Goal: Obtain resource: Download file/media

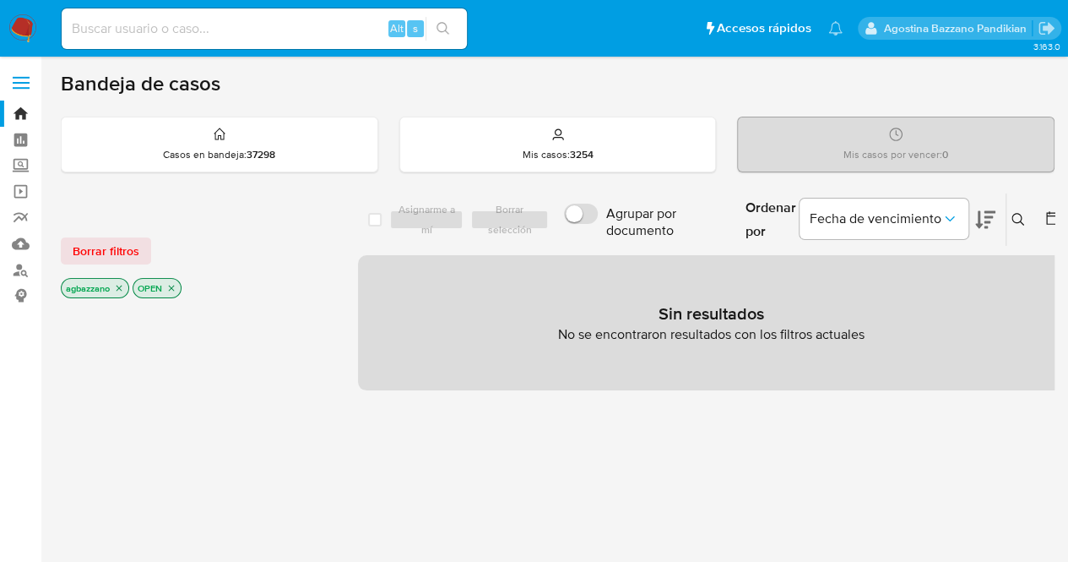
click at [188, 29] on input at bounding box center [264, 29] width 405 height 22
click at [208, 31] on input at bounding box center [264, 29] width 405 height 22
click at [17, 213] on link "Reportes" at bounding box center [100, 217] width 201 height 26
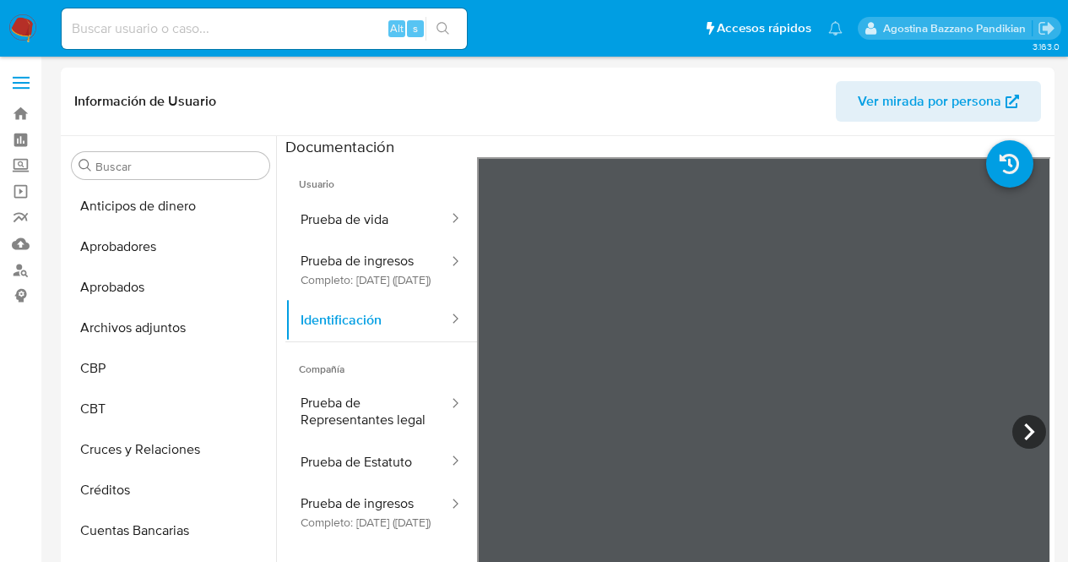
select select "10"
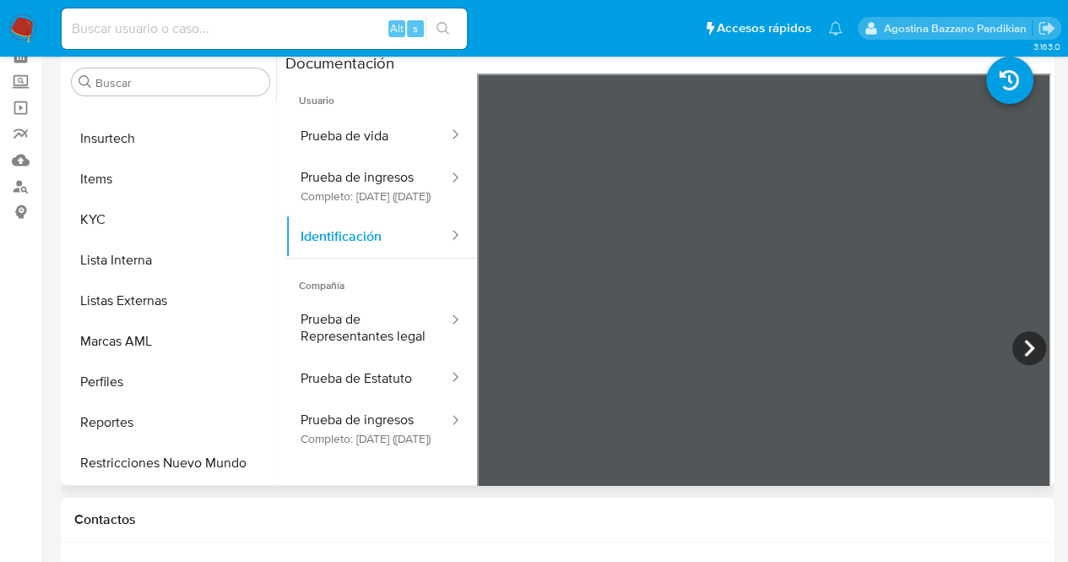
scroll to position [876, 0]
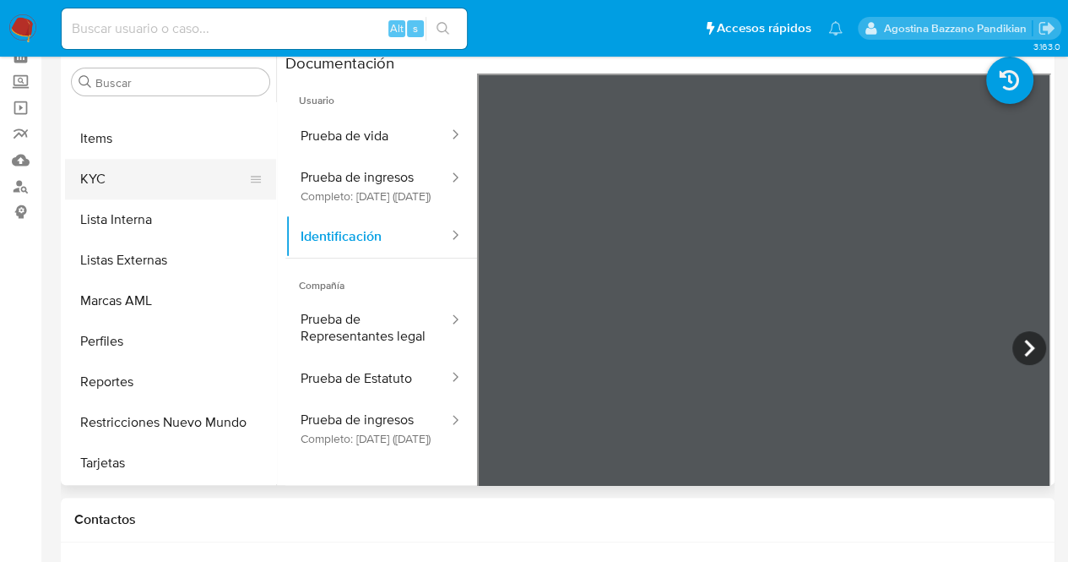
click at [142, 173] on button "KYC" at bounding box center [164, 179] width 198 height 41
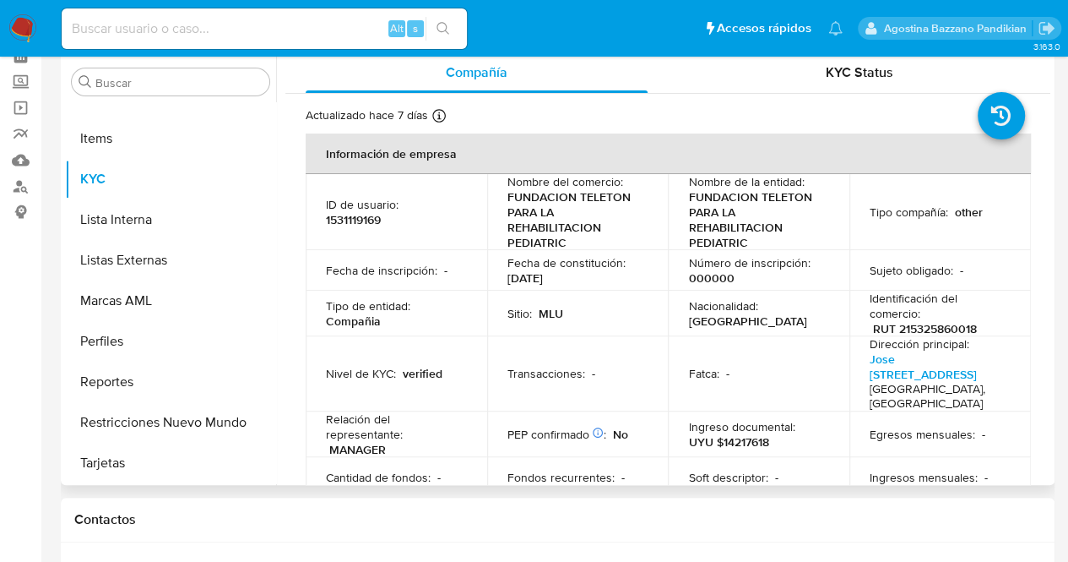
click at [804, 366] on div "Fatca : -" at bounding box center [758, 373] width 141 height 15
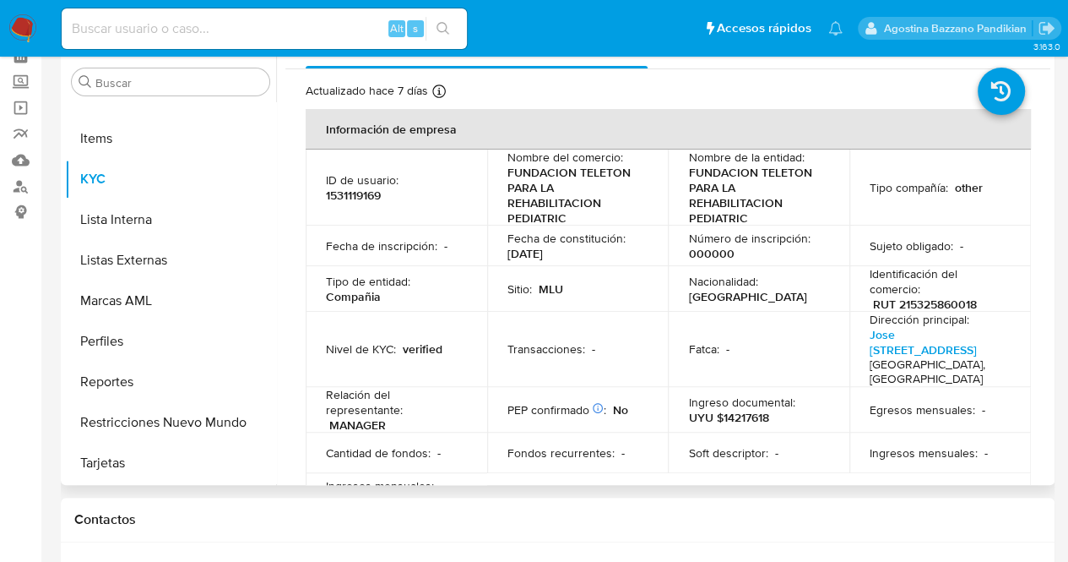
scroll to position [0, 0]
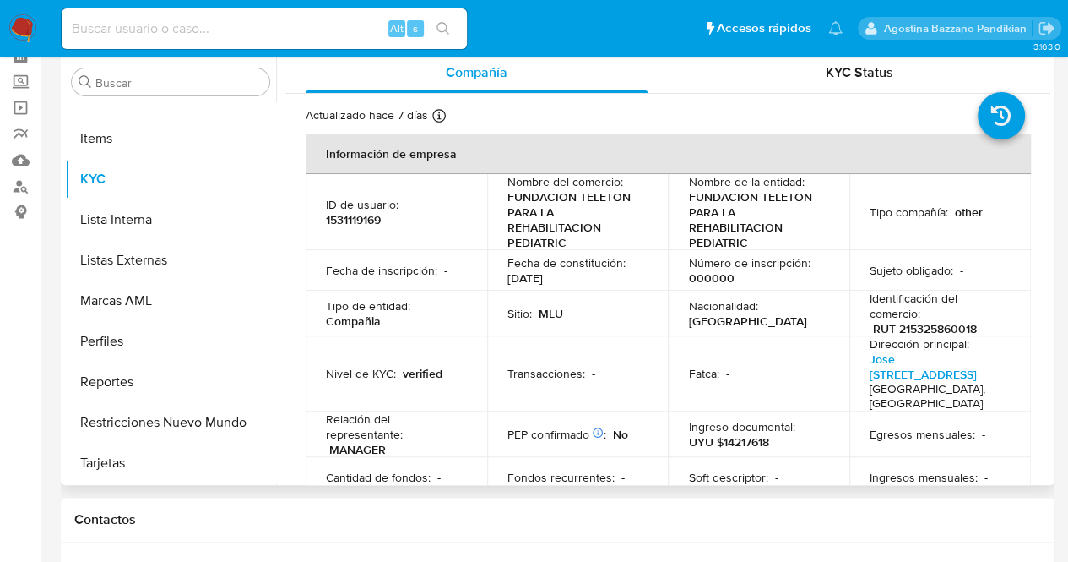
click at [851, 372] on td "Dirección principal : Jose Enrique Rodo 2141 Ap 102 Montevideo, Uruguay" at bounding box center [941, 373] width 182 height 75
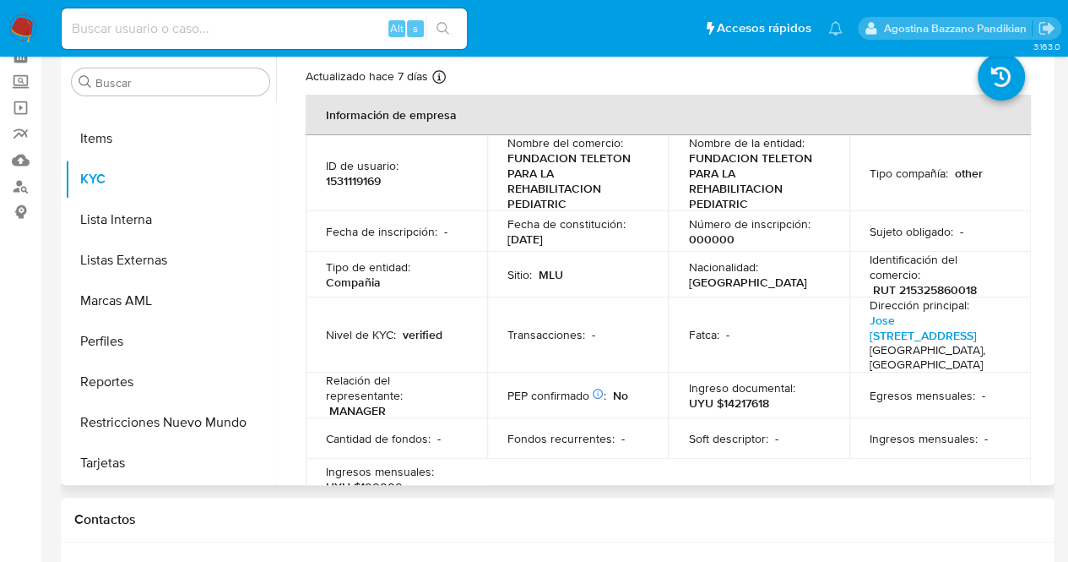
scroll to position [68, 0]
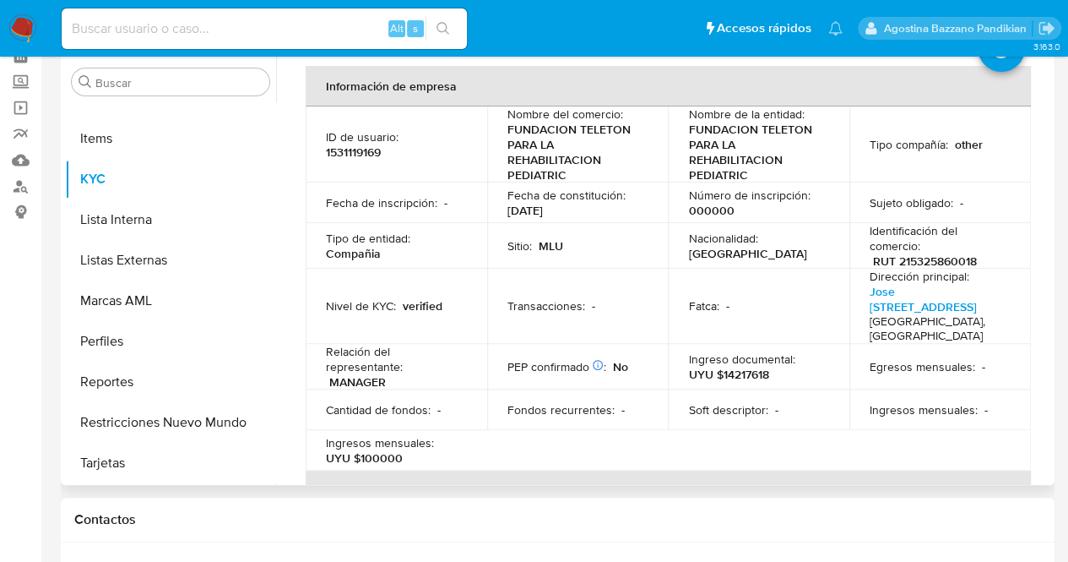
click at [620, 193] on p "Fecha de constitución :" at bounding box center [567, 195] width 118 height 15
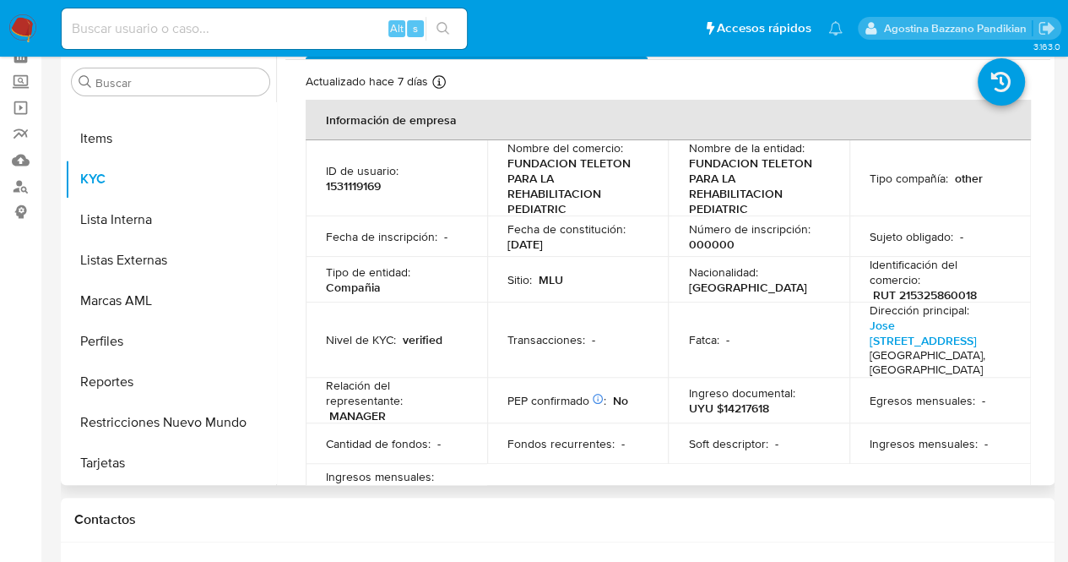
click at [834, 323] on td "Fatca : -" at bounding box center [759, 339] width 182 height 75
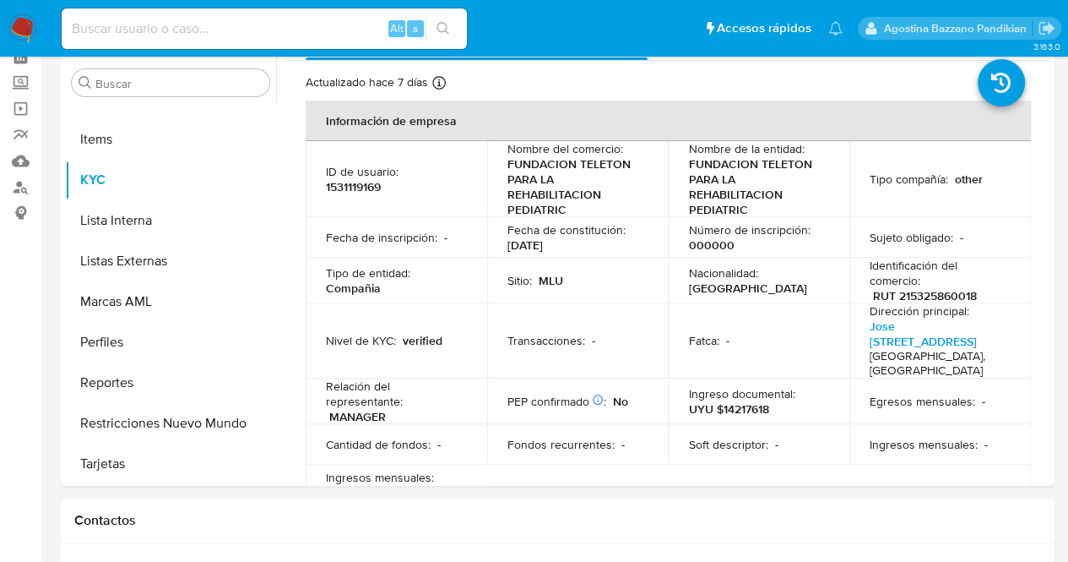
scroll to position [0, 0]
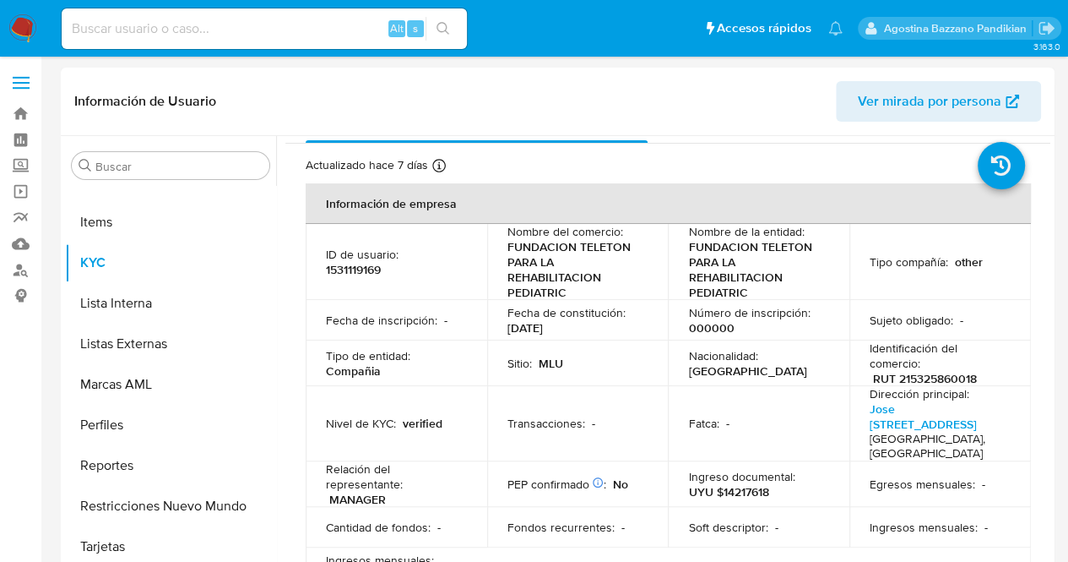
drag, startPoint x: 1043, startPoint y: 214, endPoint x: 1049, endPoint y: 258, distance: 44.3
click at [1049, 258] on div "Compañía KYC Status Actualizado hace 7 días Creado: 01/11/2023 13:32:50 Actuali…" at bounding box center [663, 352] width 775 height 432
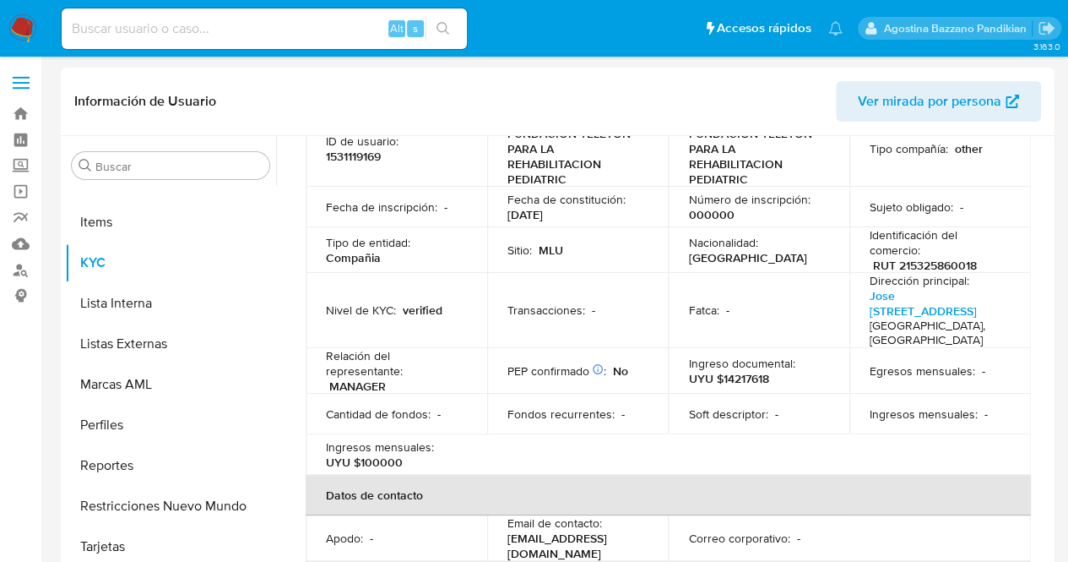
scroll to position [155, 0]
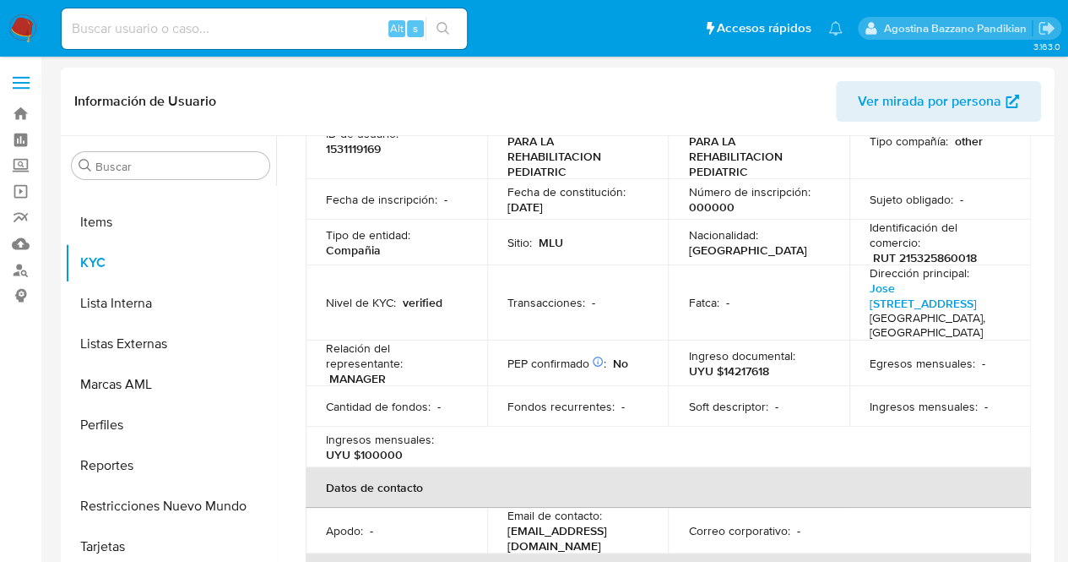
click at [702, 311] on td "Fatca : -" at bounding box center [759, 302] width 182 height 75
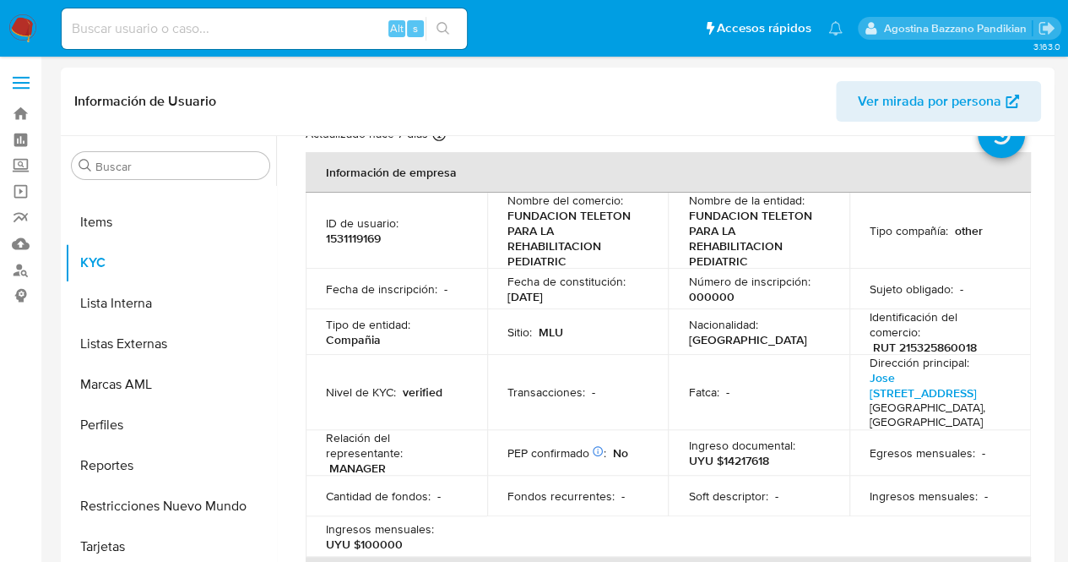
scroll to position [73, 0]
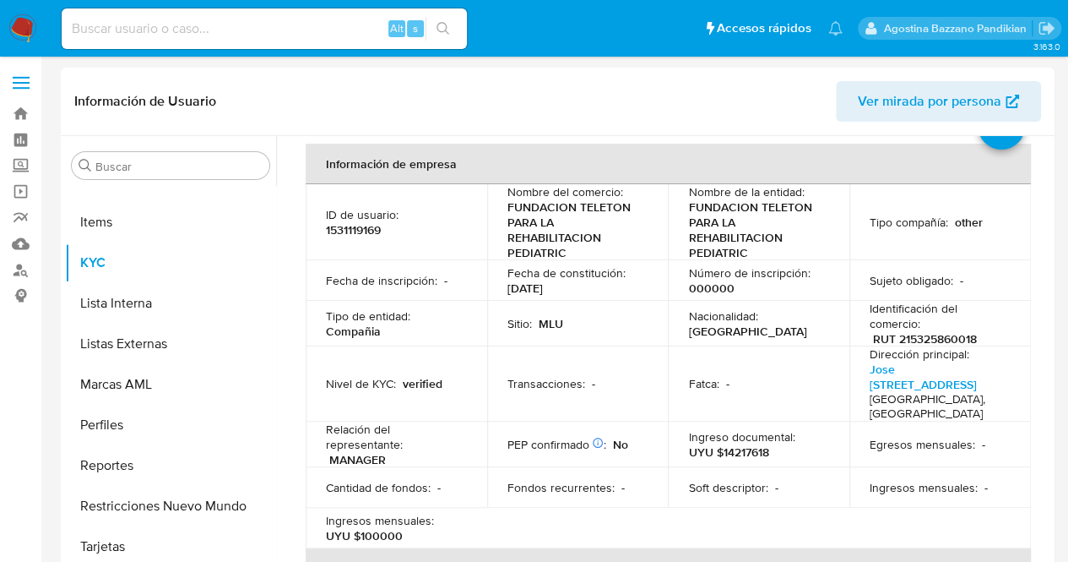
click at [608, 364] on td "Transacciones : -" at bounding box center [578, 383] width 182 height 75
click at [358, 242] on td "ID de usuario : 1531119169" at bounding box center [397, 222] width 182 height 76
click at [345, 231] on p "1531119169" at bounding box center [353, 229] width 55 height 15
copy p "1531119169"
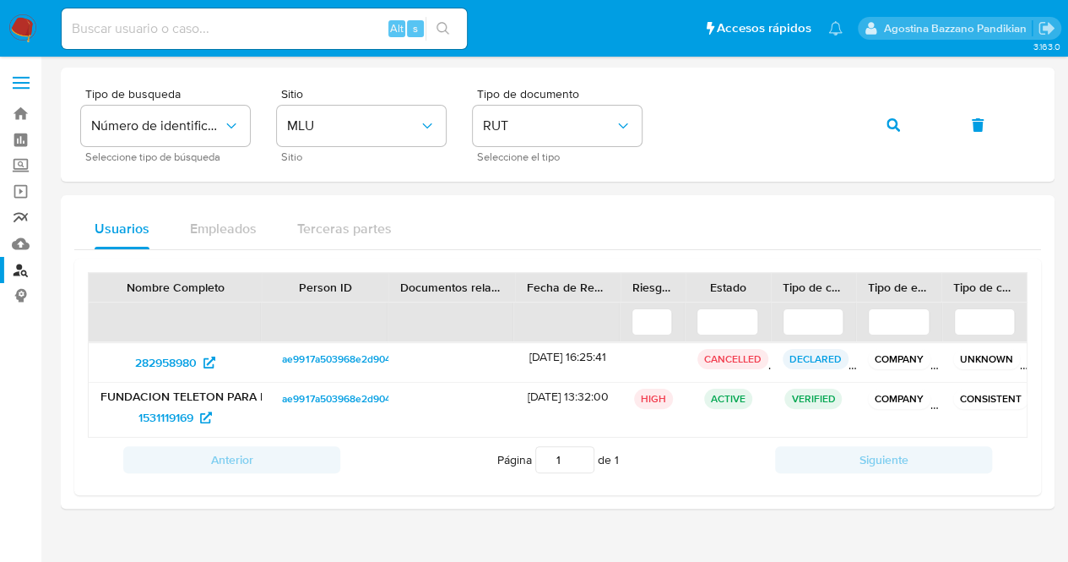
click at [15, 216] on link "Reportes" at bounding box center [100, 217] width 201 height 26
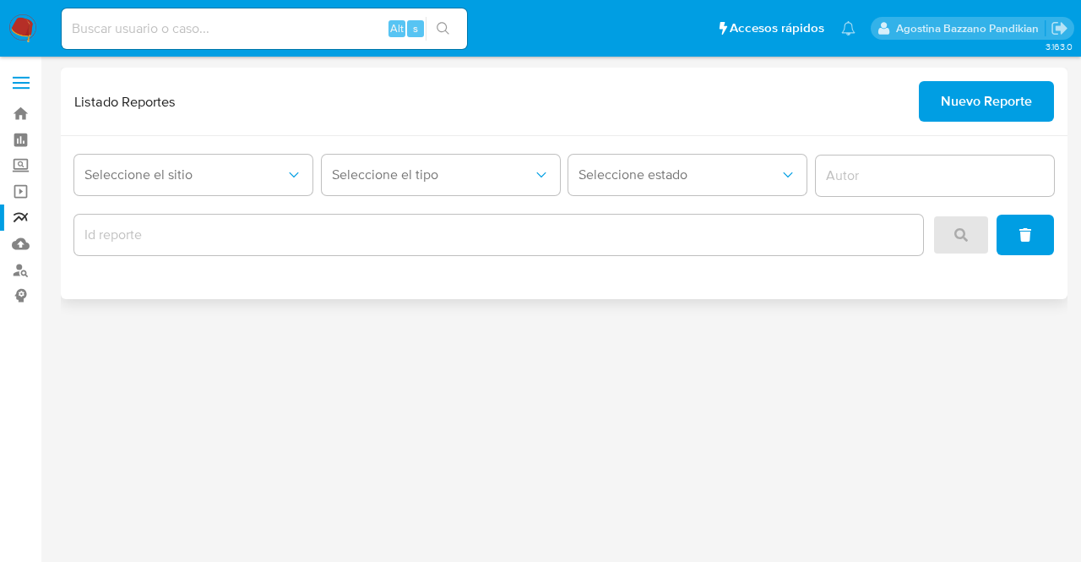
click at [338, 247] on div at bounding box center [498, 235] width 849 height 41
click at [334, 217] on div at bounding box center [498, 235] width 849 height 41
click at [361, 237] on input "report-id" at bounding box center [498, 235] width 849 height 22
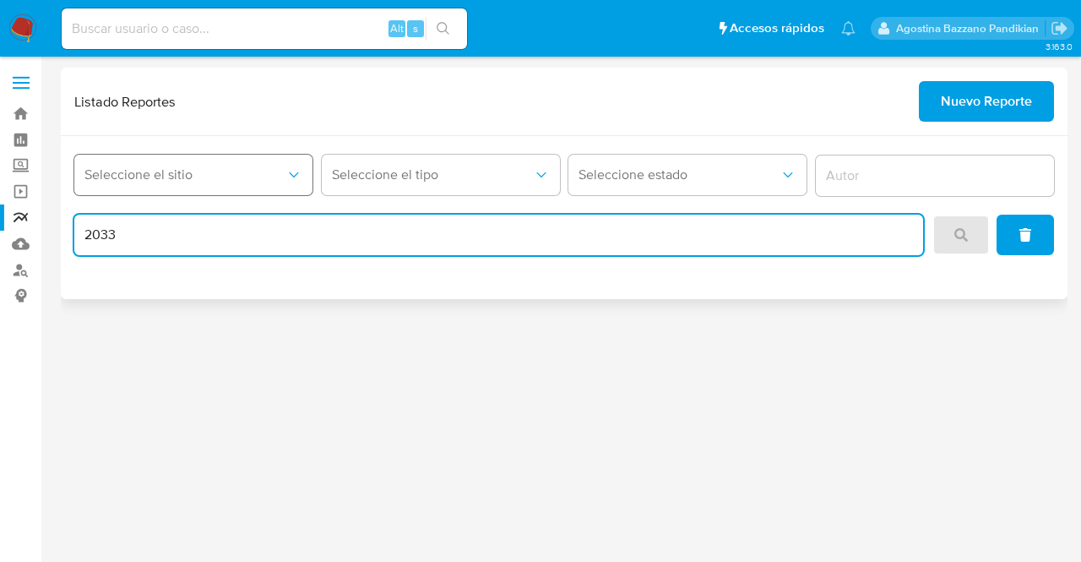
type input "2033"
click at [220, 182] on span "Seleccione el sitio" at bounding box center [184, 174] width 201 height 17
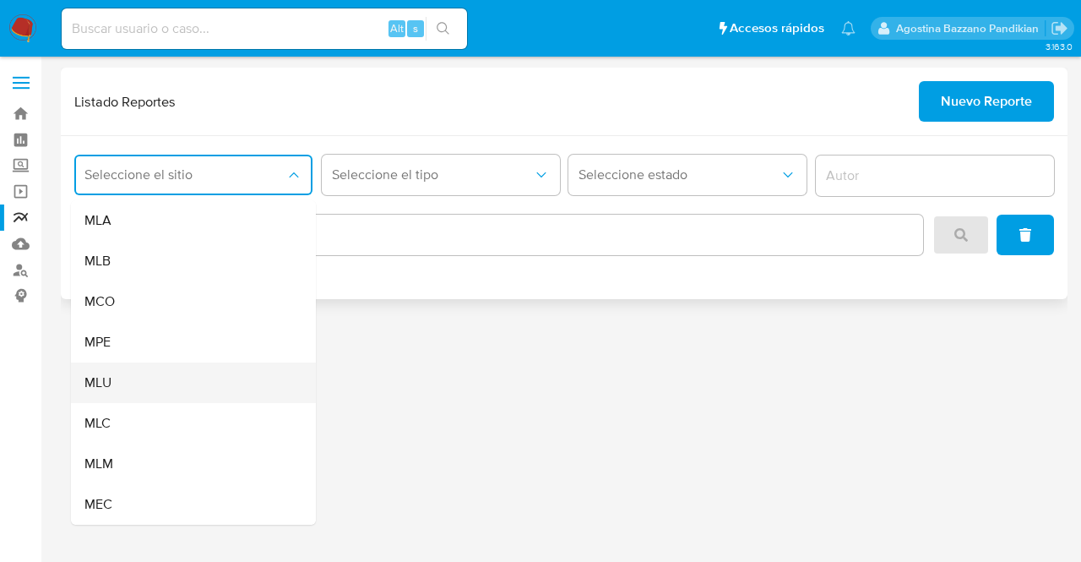
click at [206, 378] on div "MLU" at bounding box center [188, 382] width 208 height 41
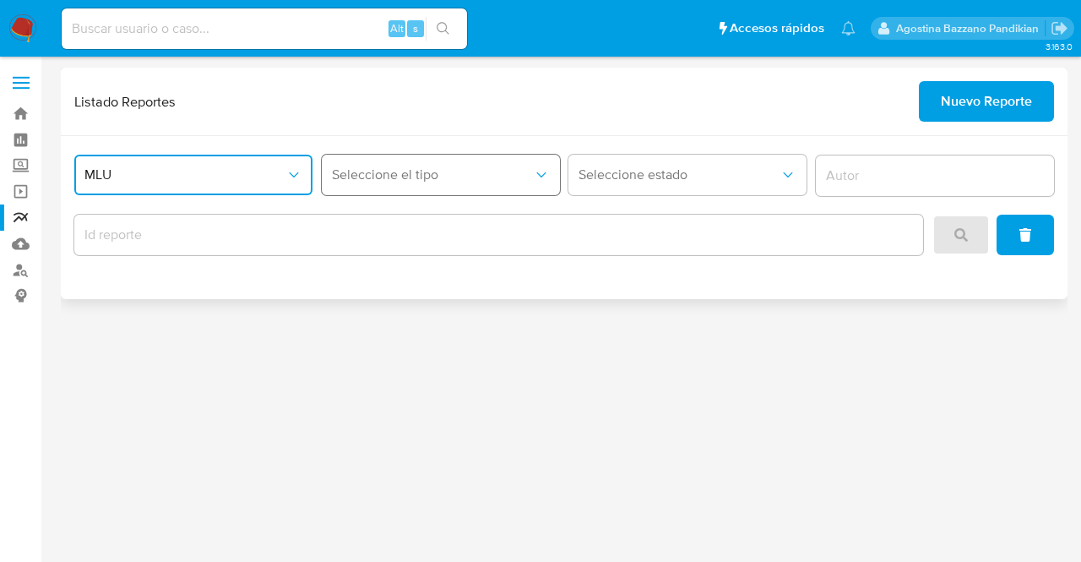
click at [446, 190] on button "Seleccione el tipo" at bounding box center [441, 175] width 238 height 41
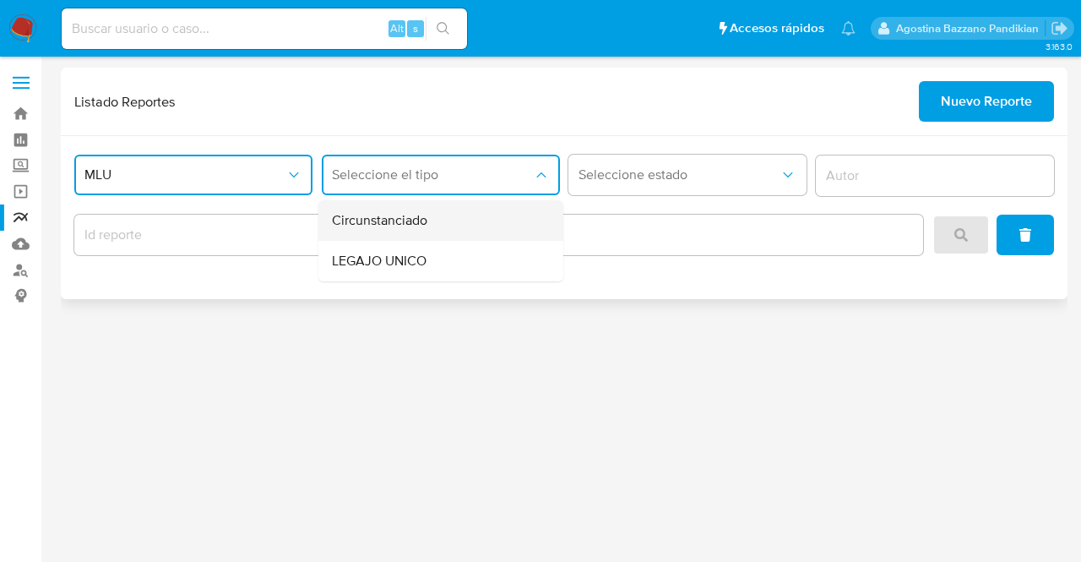
click at [421, 214] on span "Circunstanciado" at bounding box center [379, 220] width 95 height 17
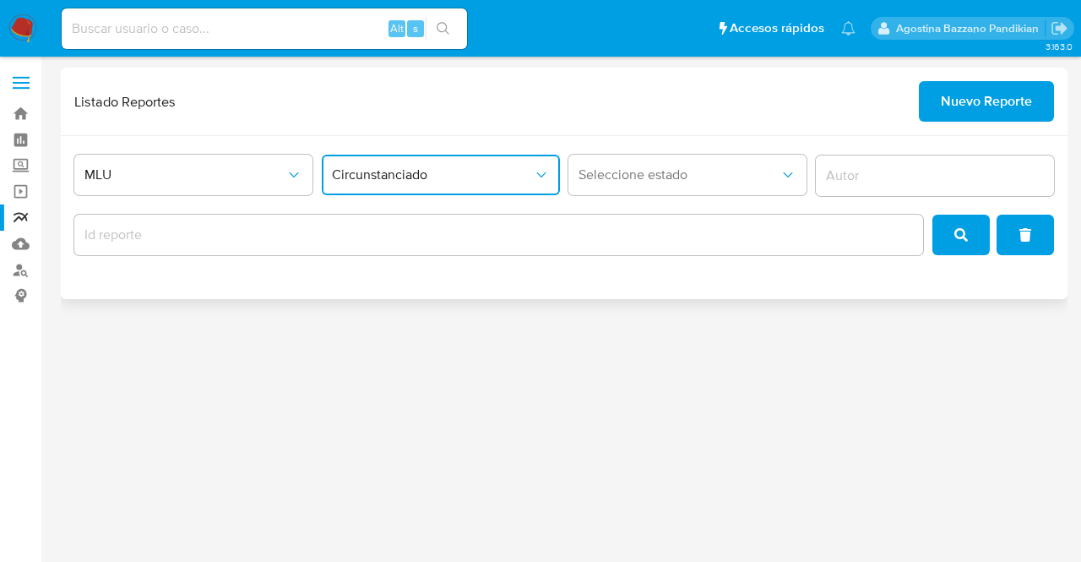
click at [363, 235] on input "report-id" at bounding box center [498, 235] width 849 height 22
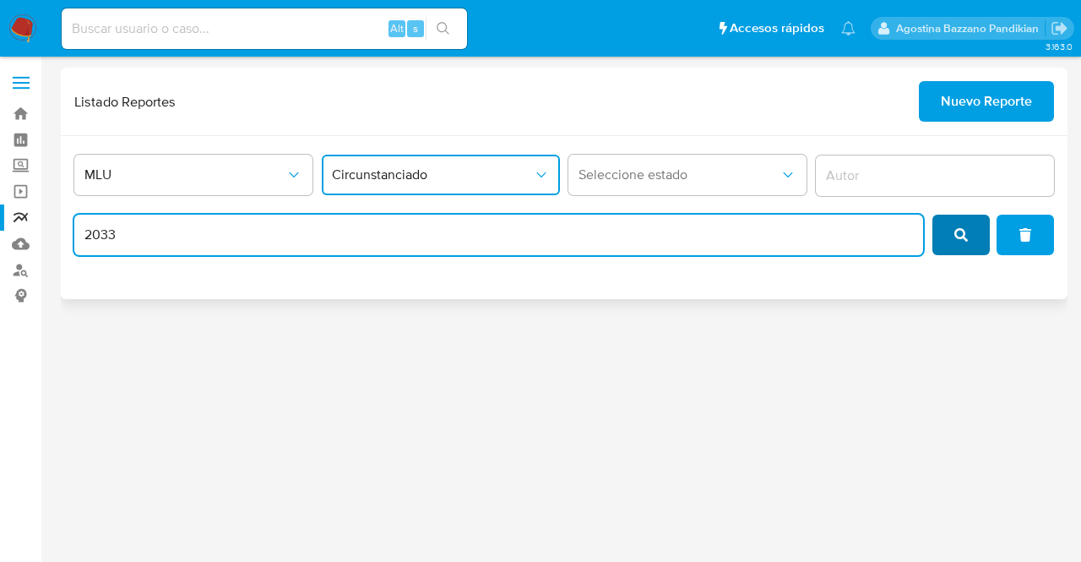
type input "2033"
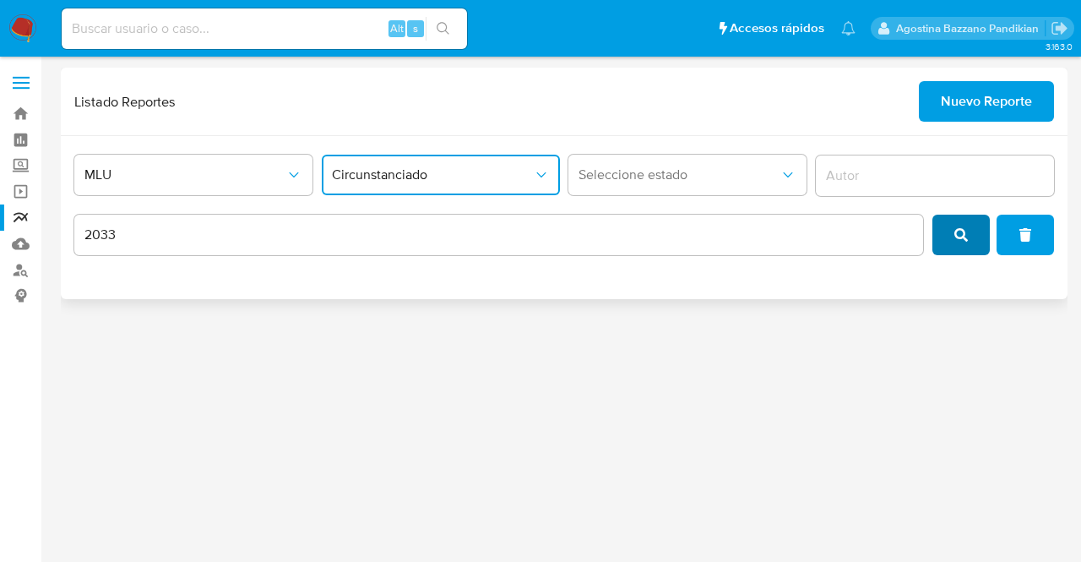
click at [956, 230] on icon "search" at bounding box center [961, 235] width 14 height 14
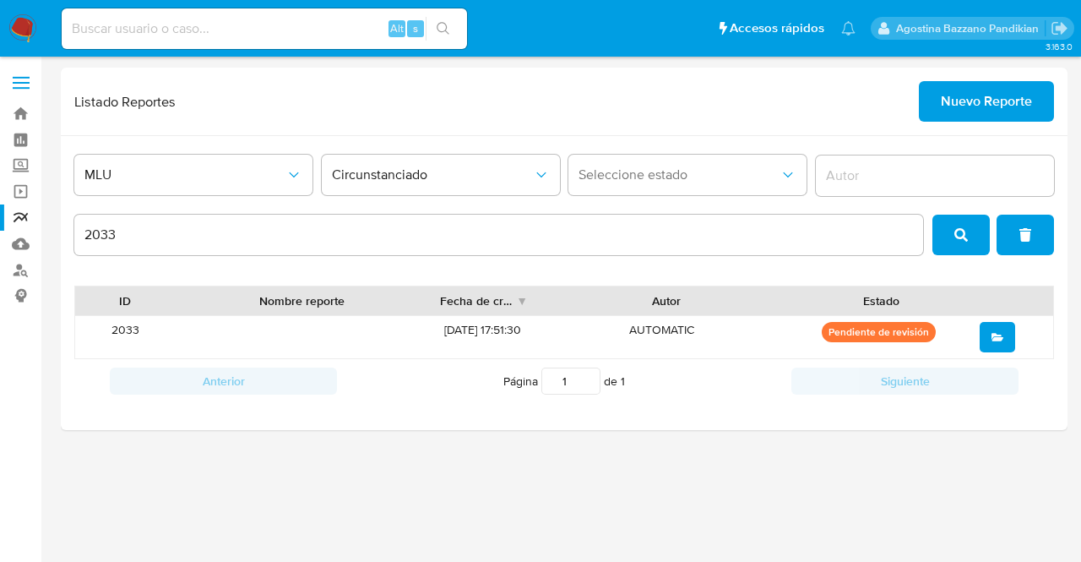
drag, startPoint x: 1079, startPoint y: 144, endPoint x: 1079, endPoint y: 179, distance: 34.6
click at [1079, 179] on main "3.163.0" at bounding box center [540, 281] width 1081 height 562
click at [987, 337] on button "open" at bounding box center [997, 337] width 35 height 30
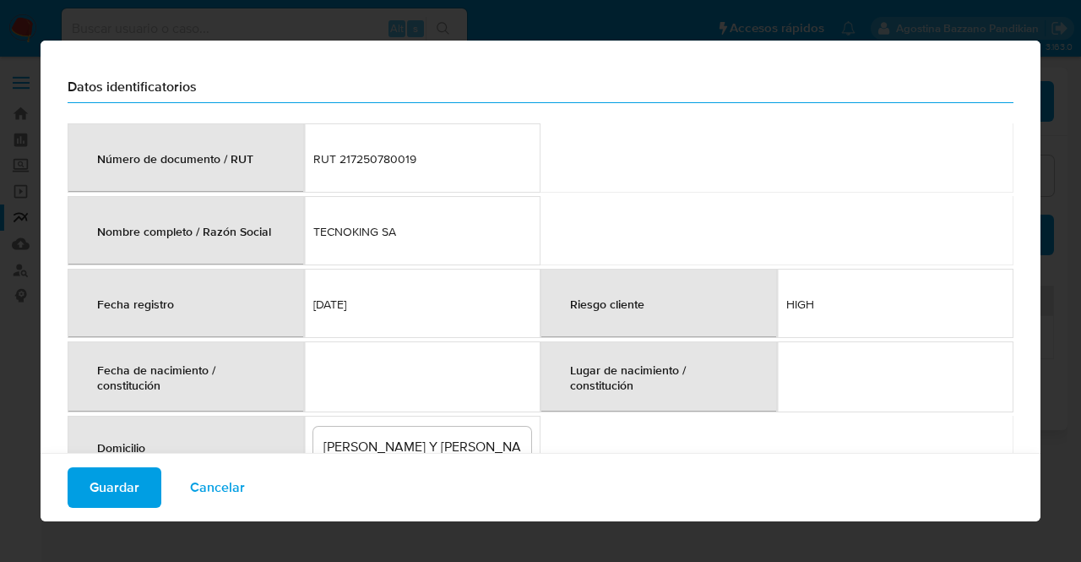
scroll to position [51, 0]
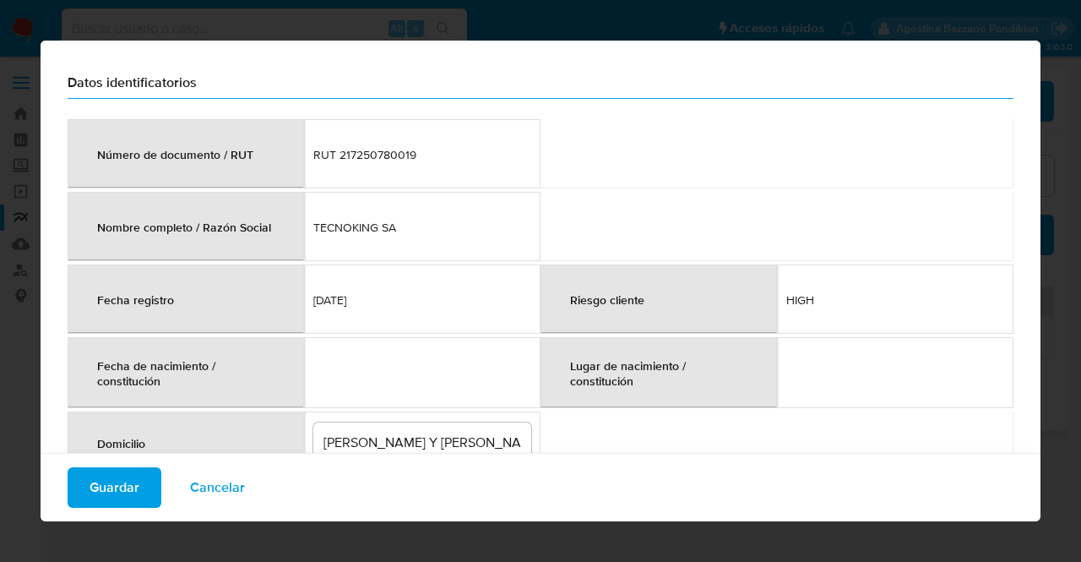
click at [543, 215] on table "Número de documento / RUT RUT 217250780019 Nombre completo / Razón Social TECNO…" at bounding box center [541, 531] width 946 height 831
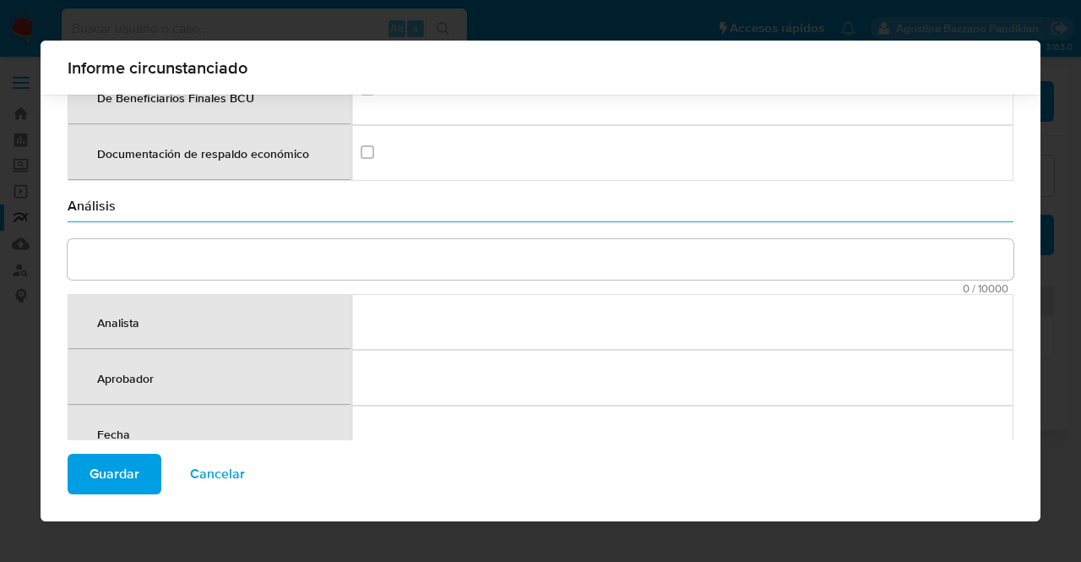
scroll to position [2537, 0]
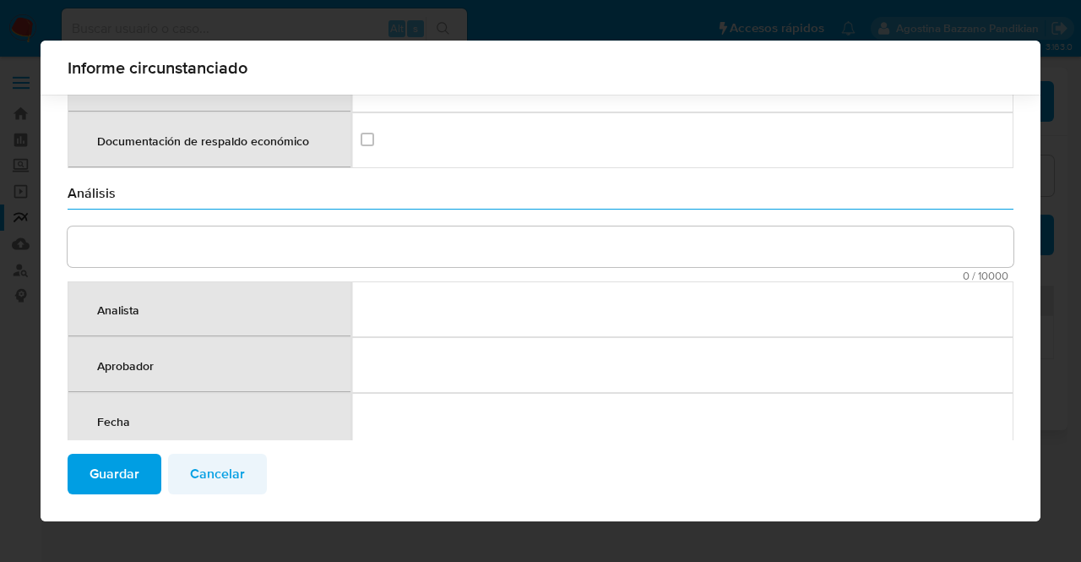
click at [226, 469] on span "Cancelar" at bounding box center [217, 473] width 55 height 37
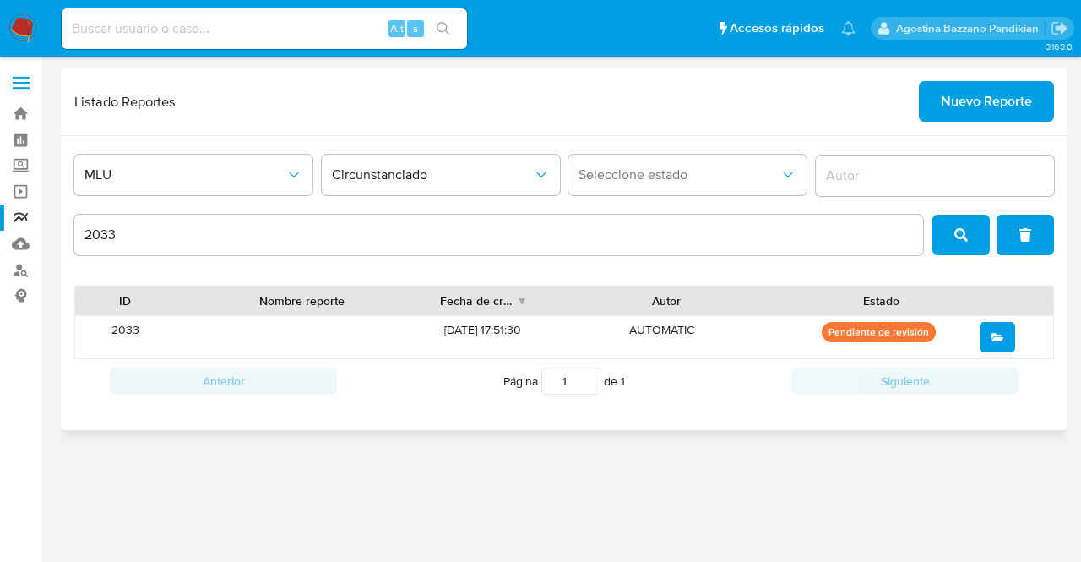
click at [711, 496] on div "3.163.0" at bounding box center [564, 309] width 1007 height 483
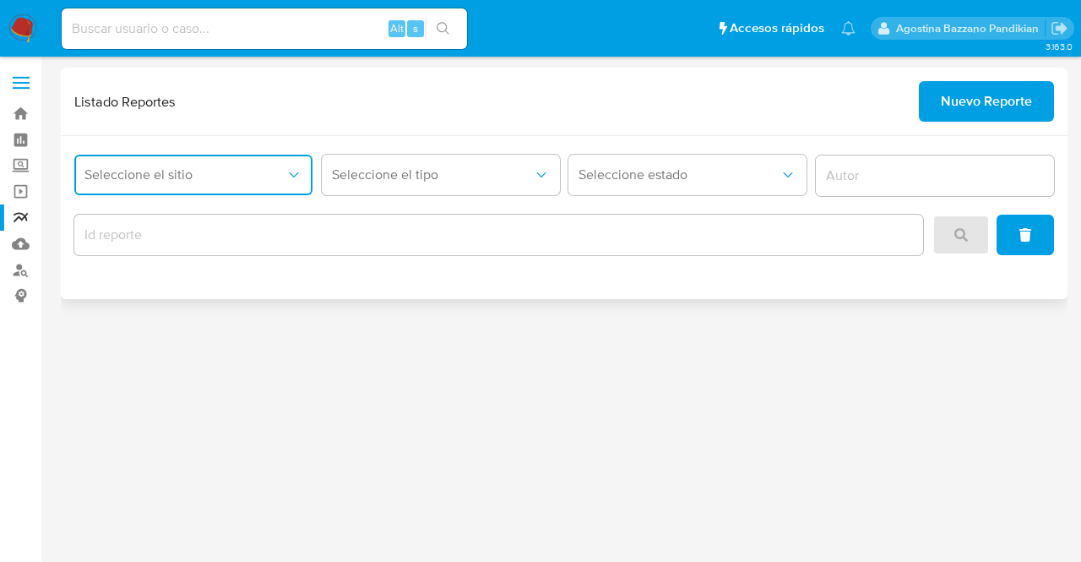
click at [213, 178] on span "Seleccione el sitio" at bounding box center [184, 174] width 201 height 17
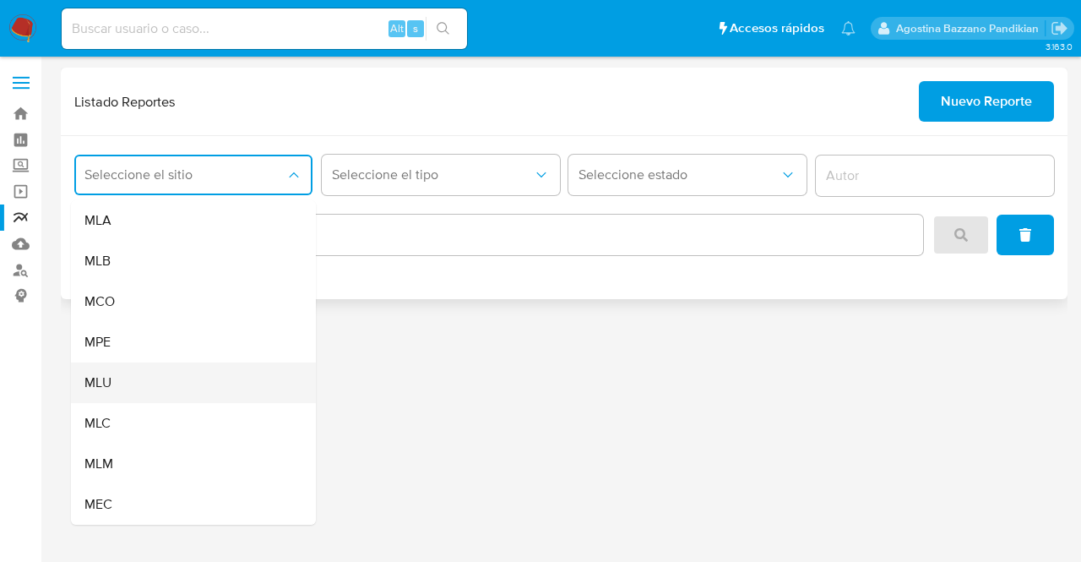
click at [143, 394] on div "MLU" at bounding box center [188, 382] width 208 height 41
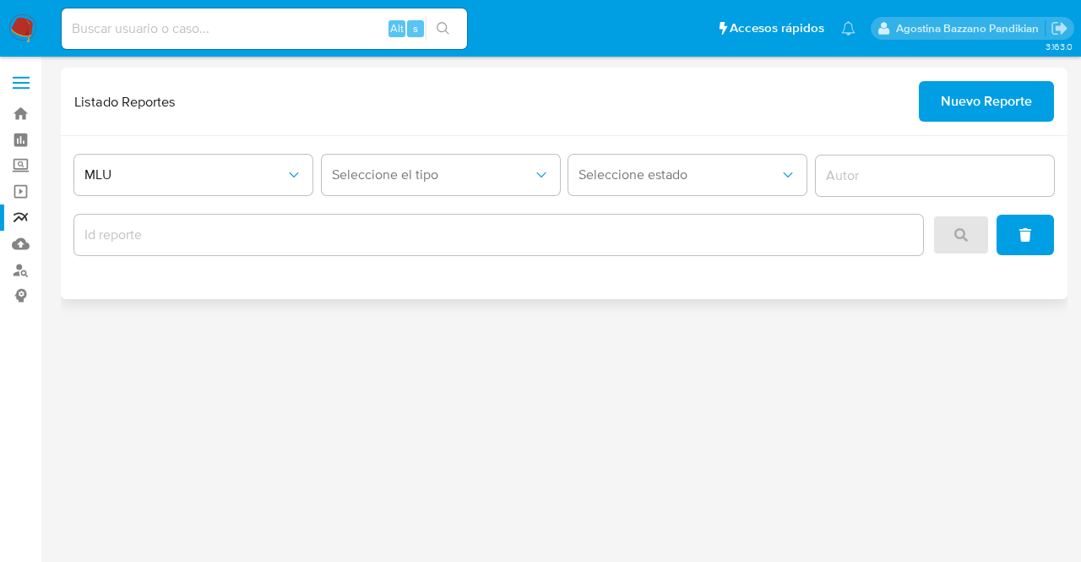
click at [442, 219] on div at bounding box center [498, 235] width 849 height 41
click at [419, 171] on span "Seleccione el tipo" at bounding box center [432, 174] width 201 height 17
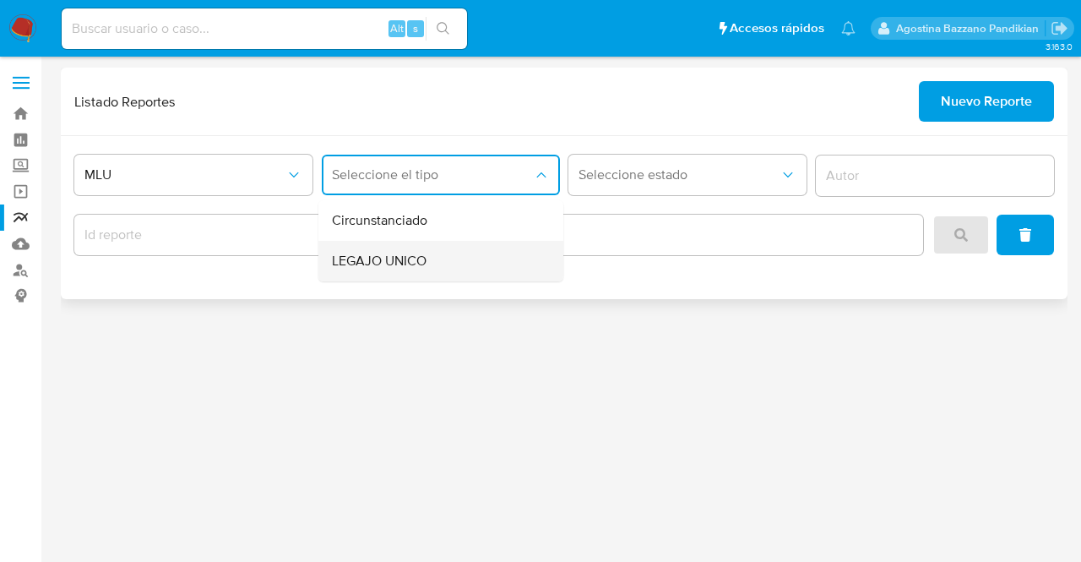
click at [428, 258] on div "LEGAJO UNICO" at bounding box center [436, 261] width 208 height 41
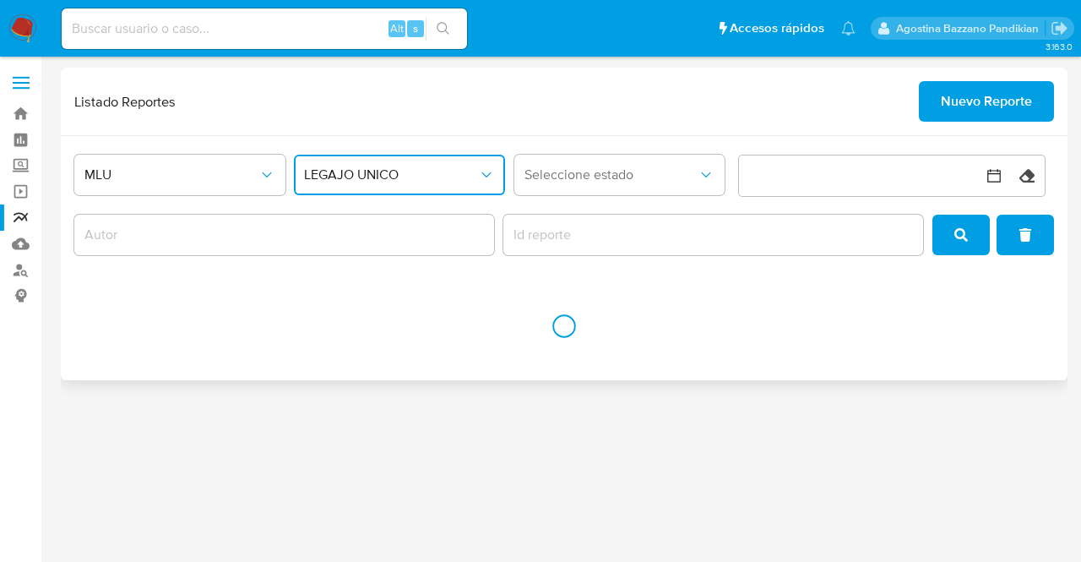
click at [390, 161] on button "LEGAJO UNICO" at bounding box center [399, 175] width 211 height 41
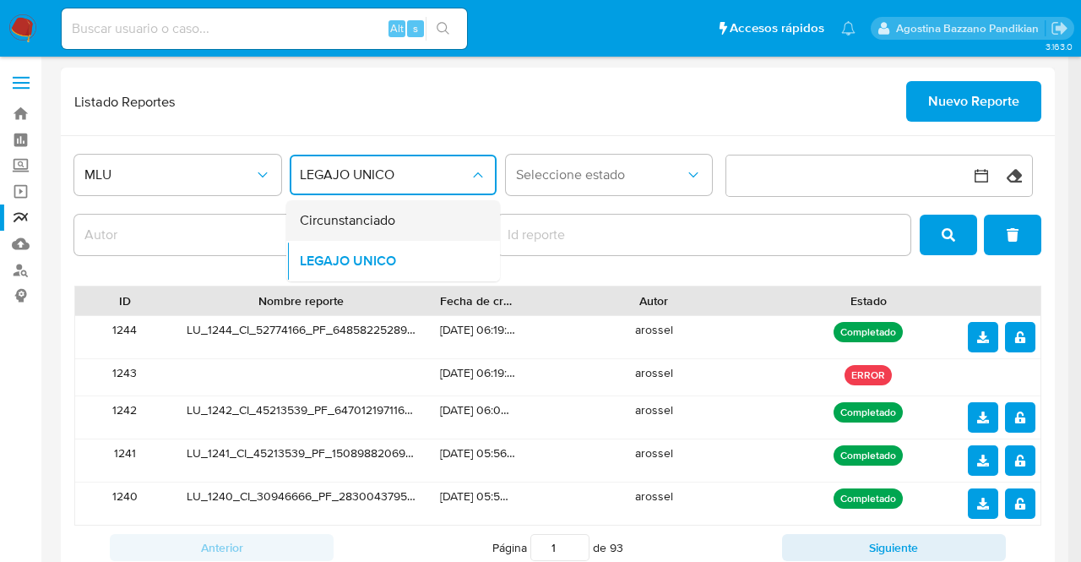
click at [351, 230] on div "Circunstanciado" at bounding box center [388, 220] width 177 height 41
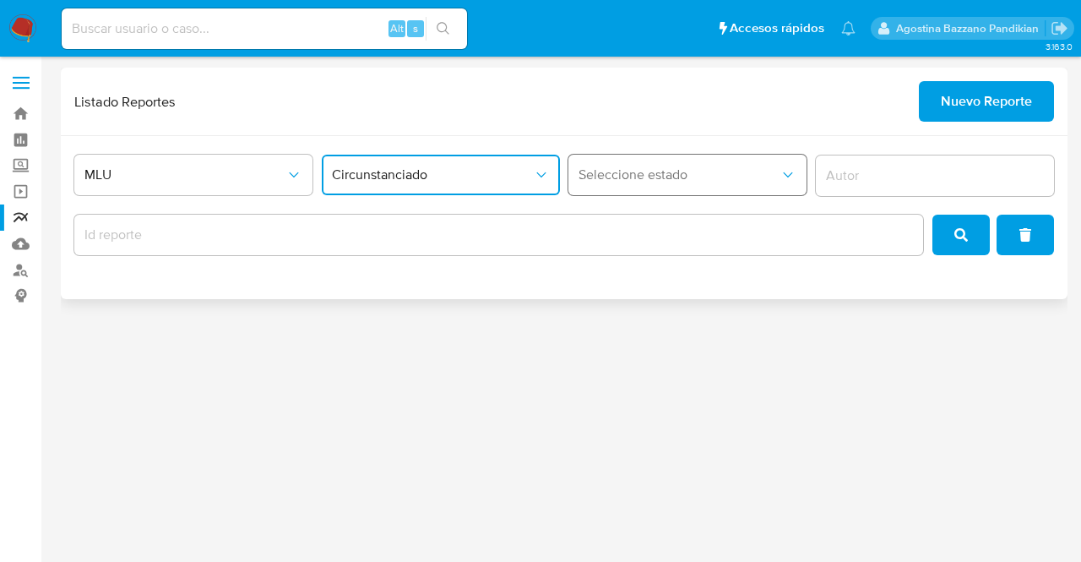
click at [654, 172] on span "Seleccione estado" at bounding box center [679, 174] width 201 height 17
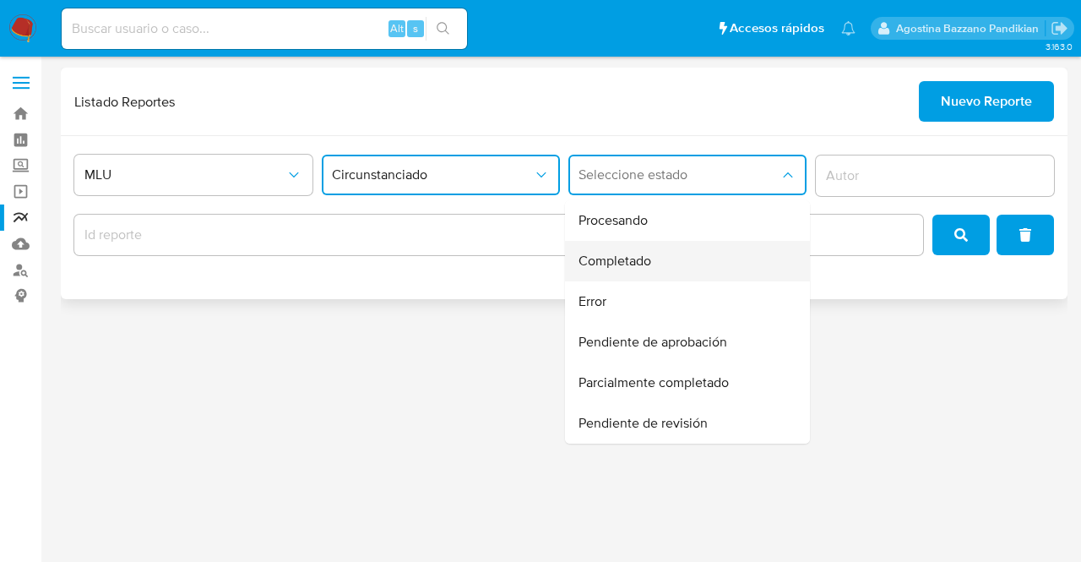
click at [654, 266] on div "Completado" at bounding box center [683, 261] width 208 height 41
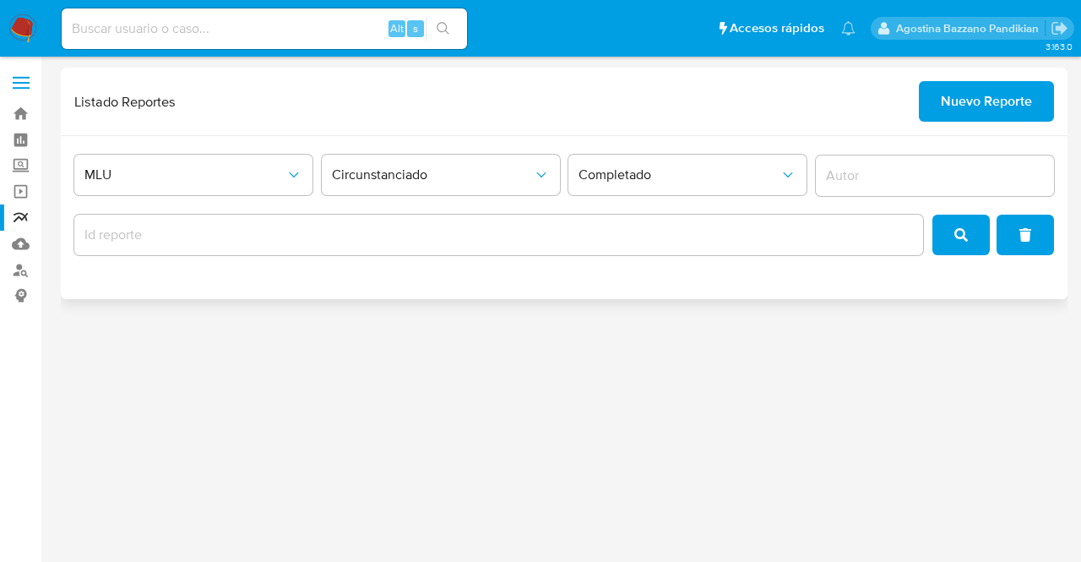
click at [929, 226] on div "MLU Circunstanciado Completado" at bounding box center [564, 203] width 980 height 109
click at [953, 234] on button "search" at bounding box center [960, 235] width 57 height 41
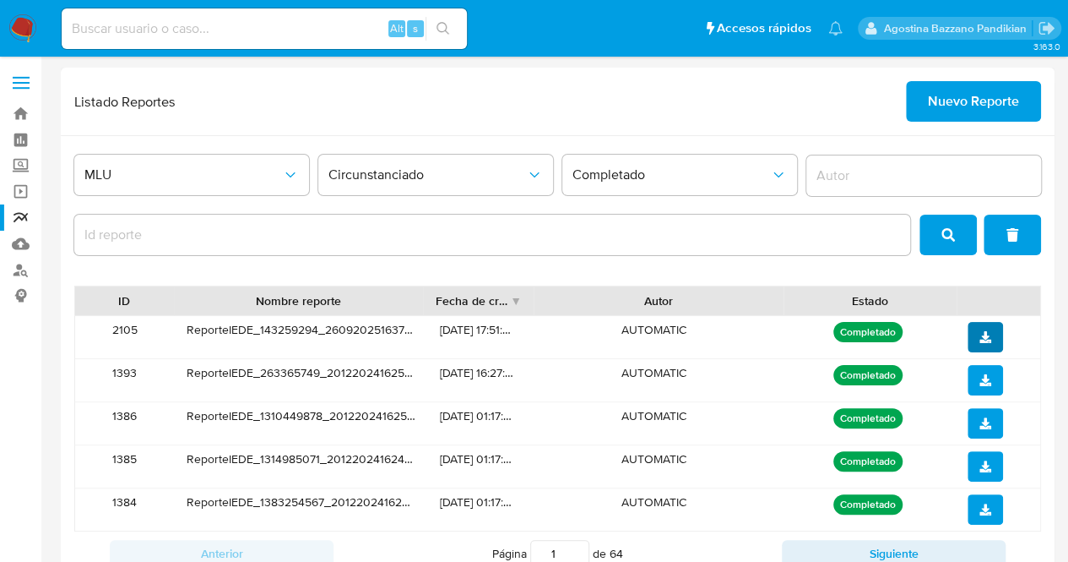
click at [999, 351] on button "download" at bounding box center [985, 337] width 35 height 30
